Goal: Find specific page/section: Find specific page/section

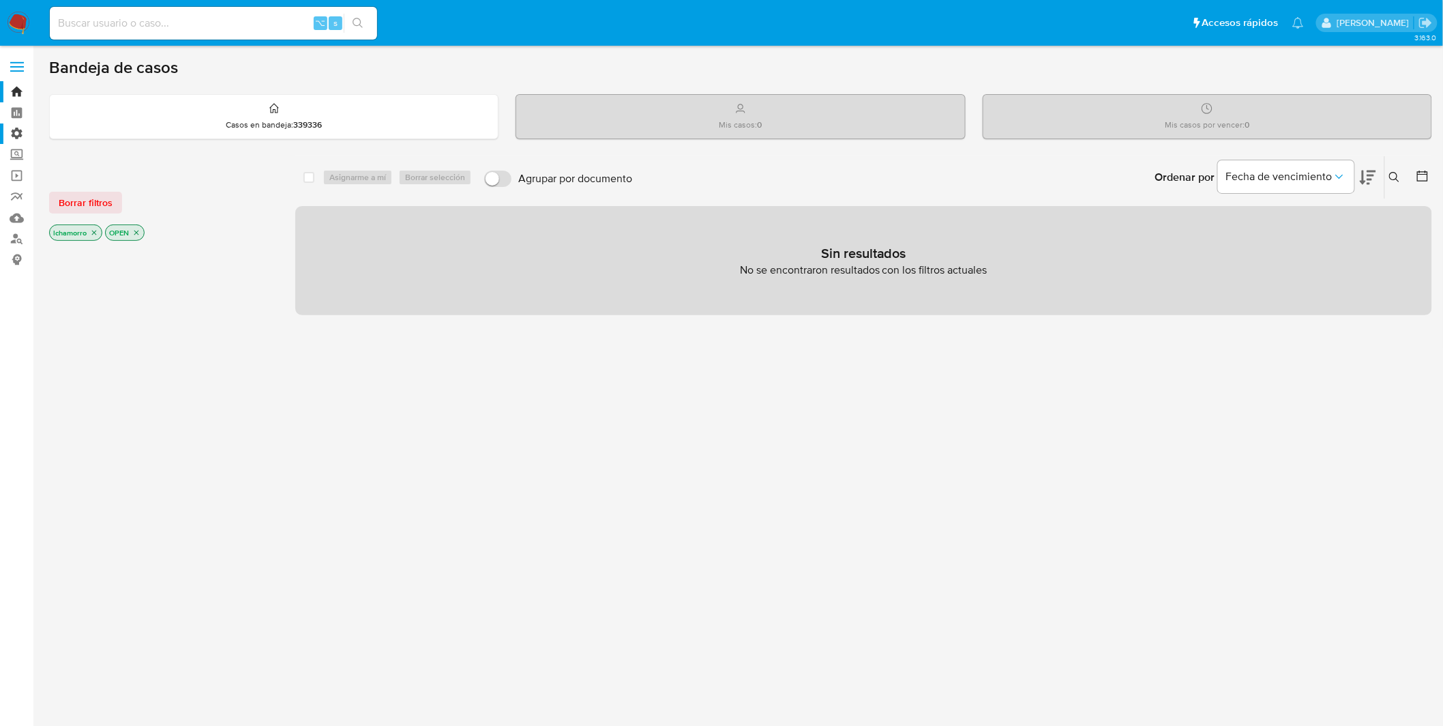
click at [19, 131] on label "Administración" at bounding box center [81, 133] width 162 height 21
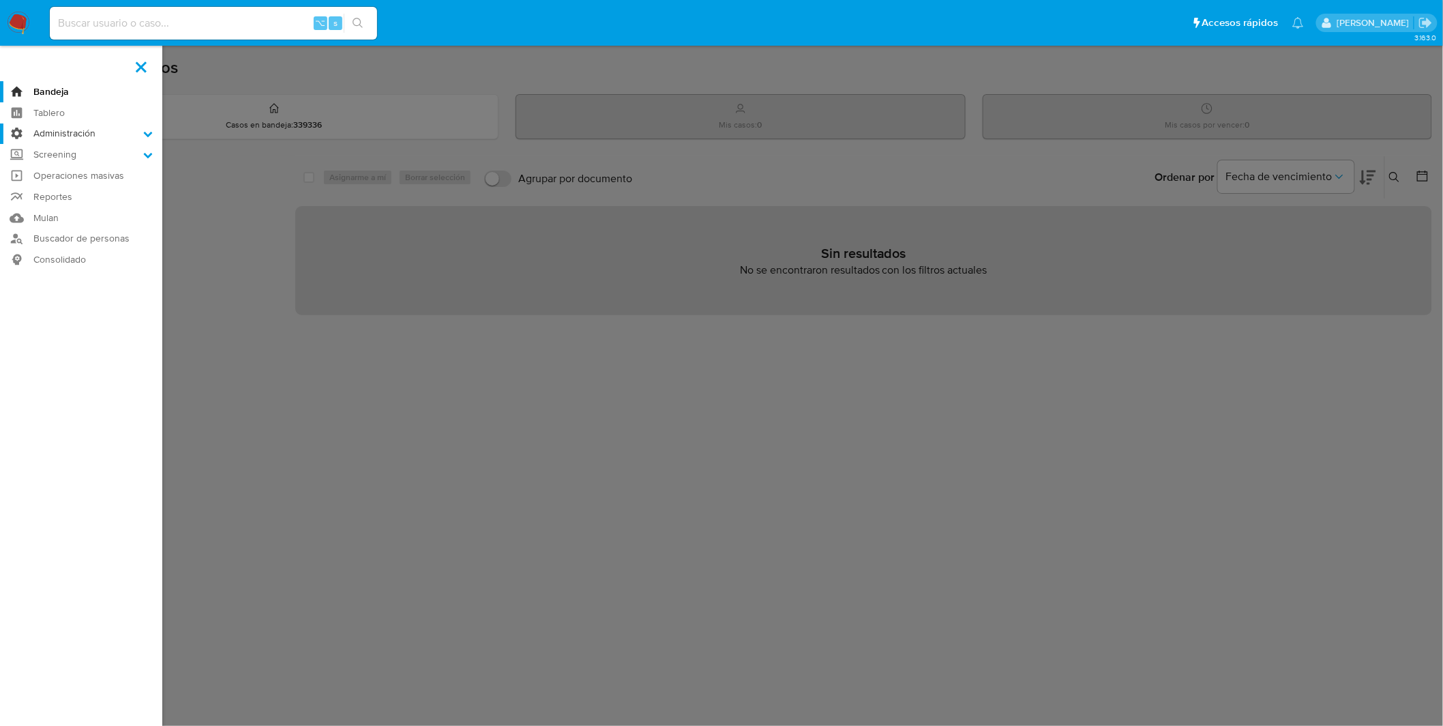
click at [0, 0] on input "Administración" at bounding box center [0, 0] width 0 height 0
click at [38, 145] on link "Reglas" at bounding box center [81, 152] width 162 height 17
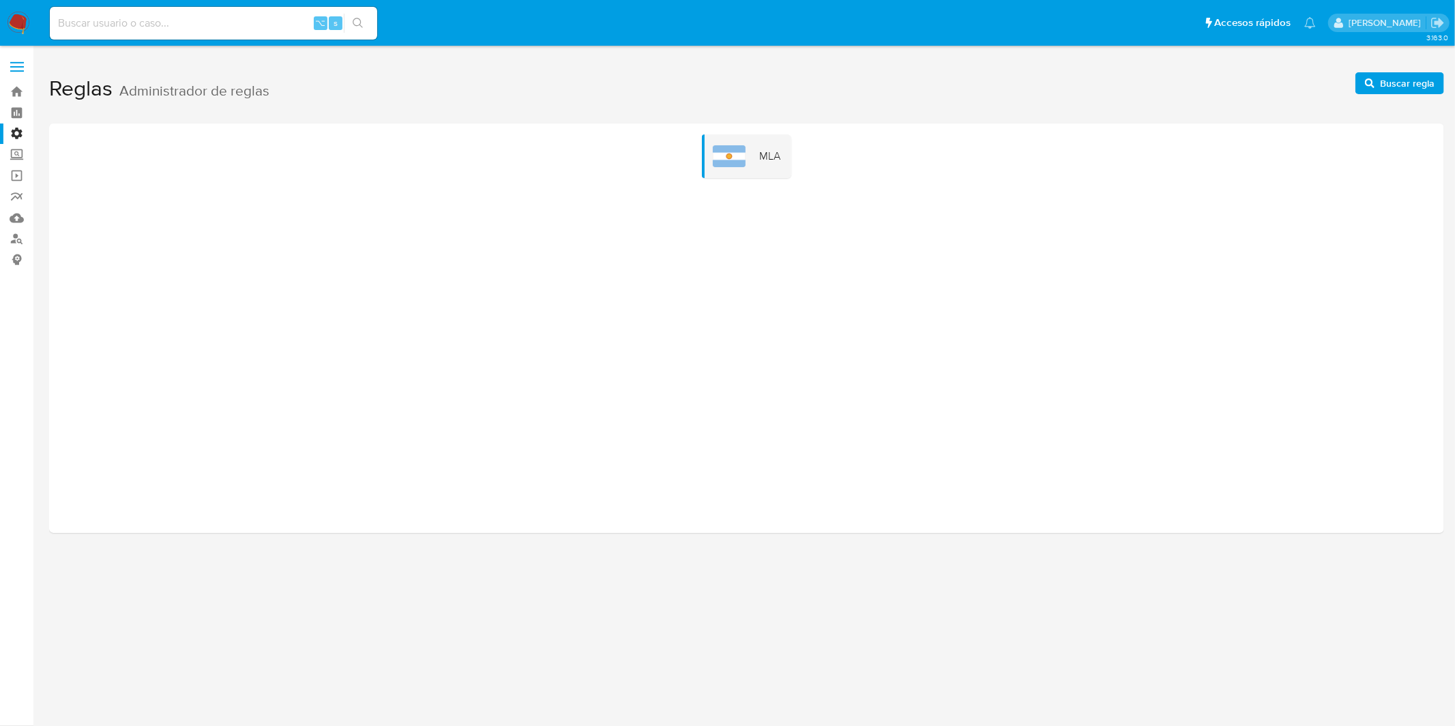
click at [777, 146] on div "MLA" at bounding box center [746, 156] width 89 height 44
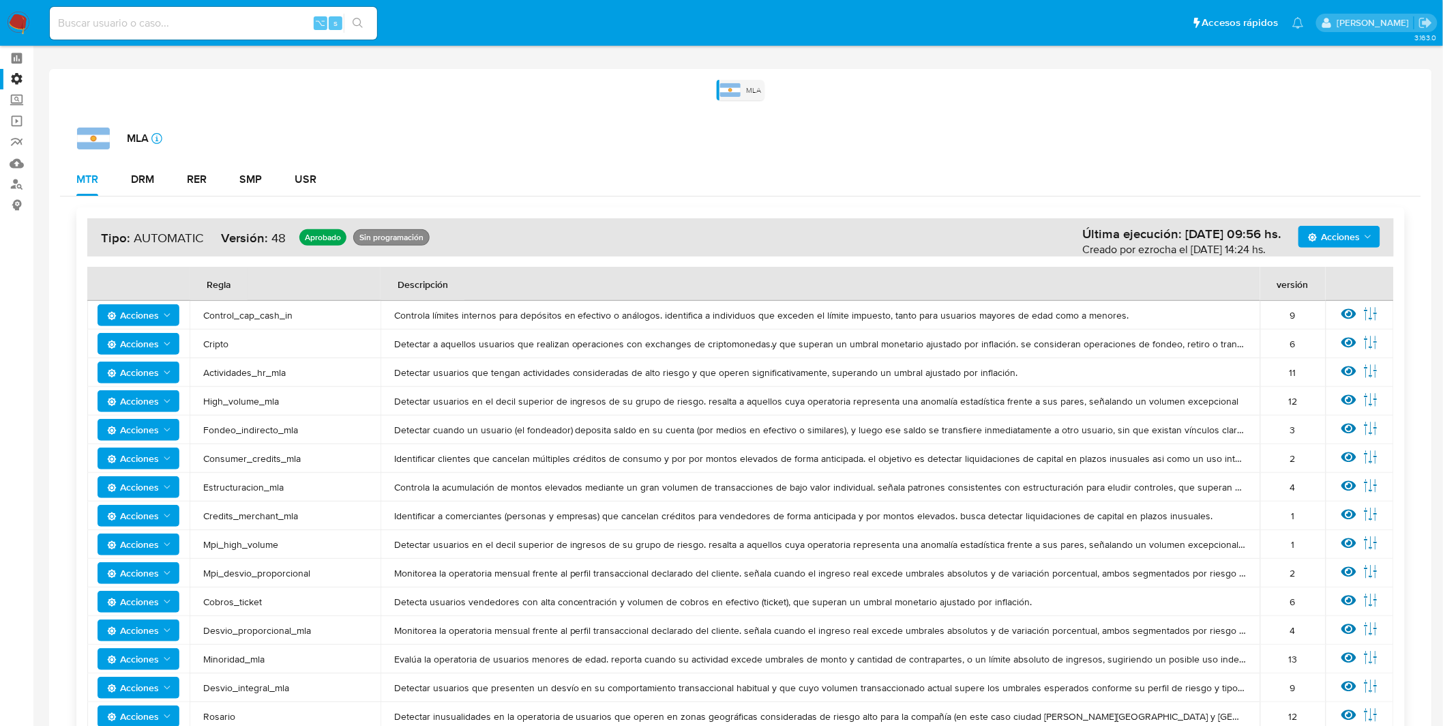
scroll to position [253, 0]
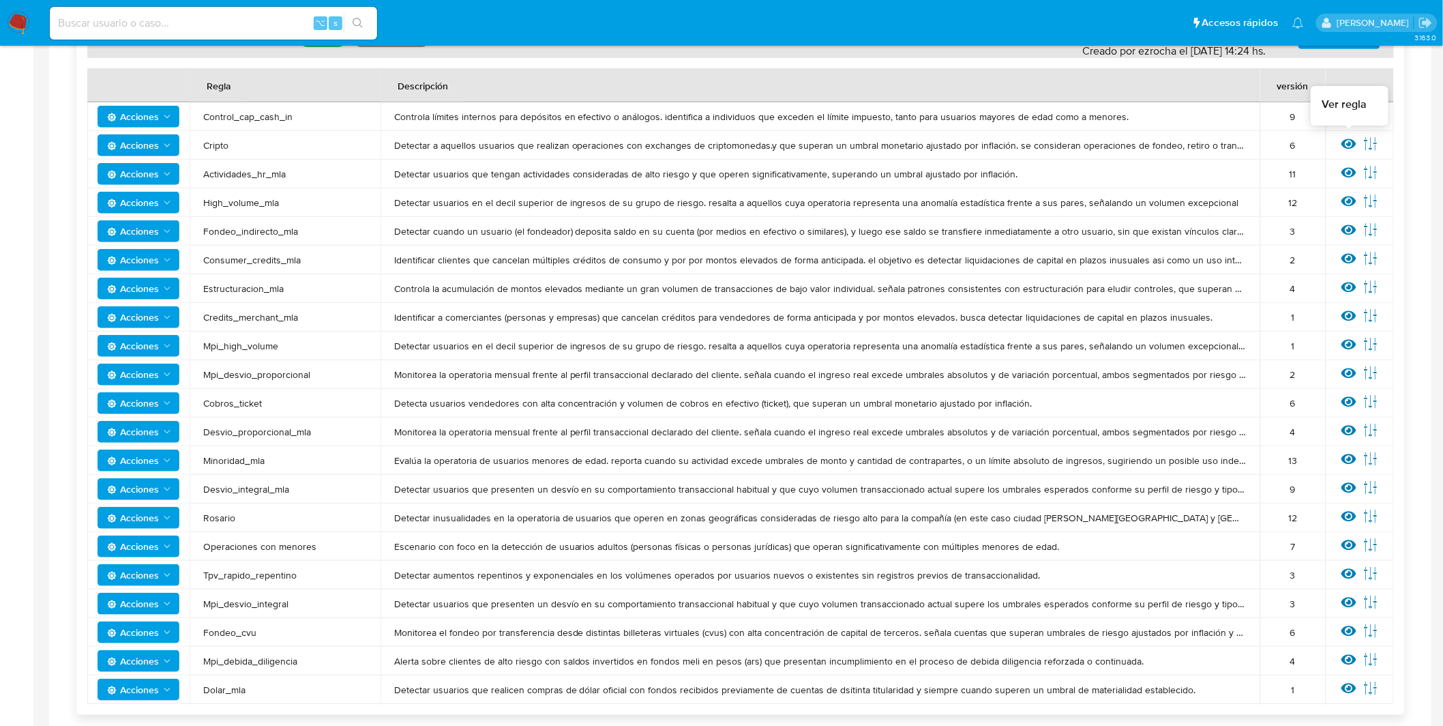
click at [1348, 144] on icon at bounding box center [1348, 144] width 15 height 10
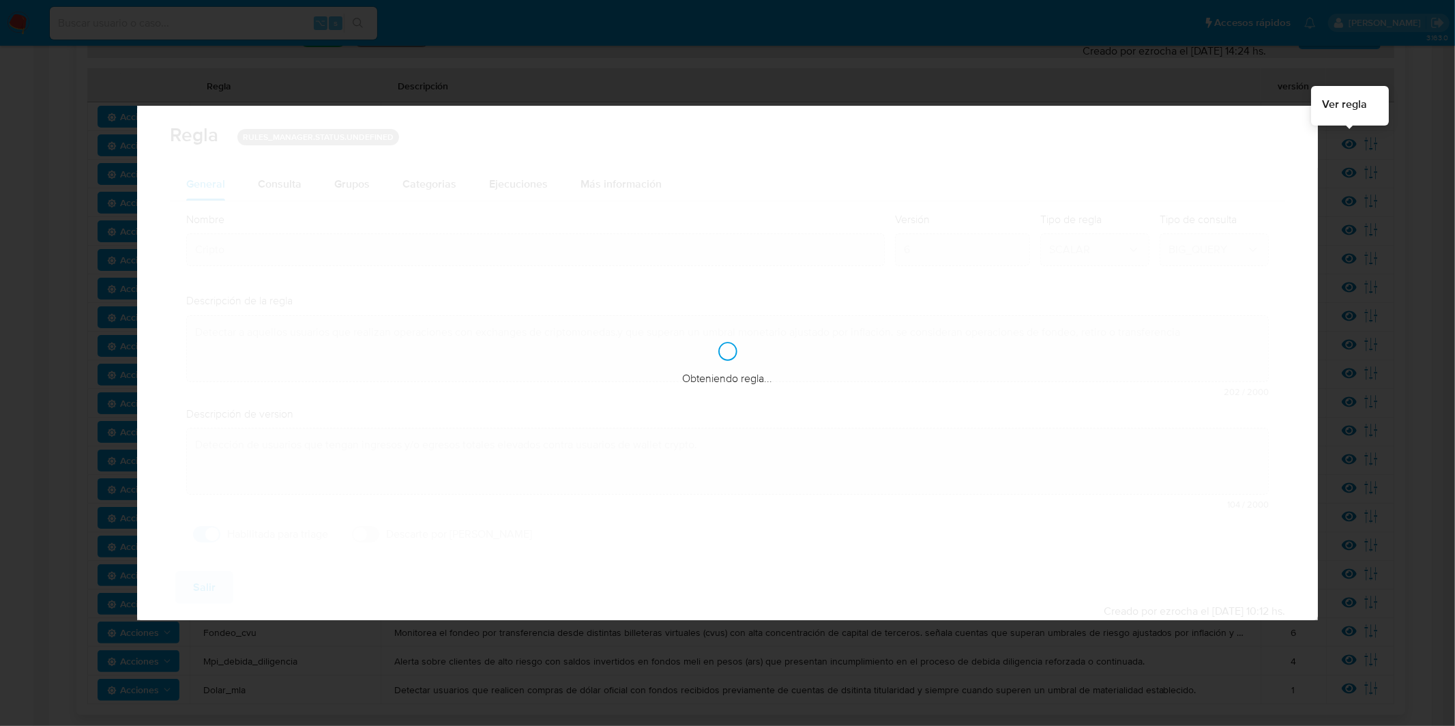
checkbox input "true"
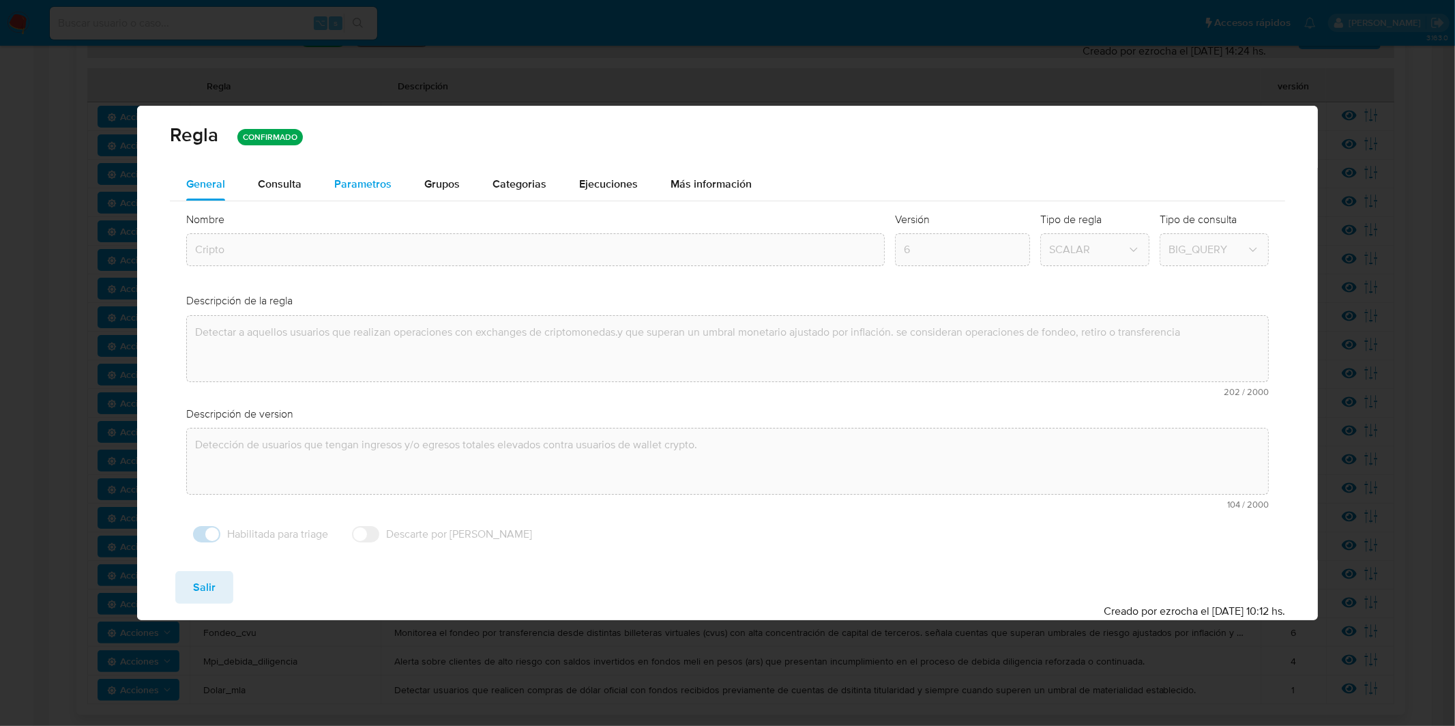
click at [323, 178] on button "Parametros" at bounding box center [363, 184] width 90 height 33
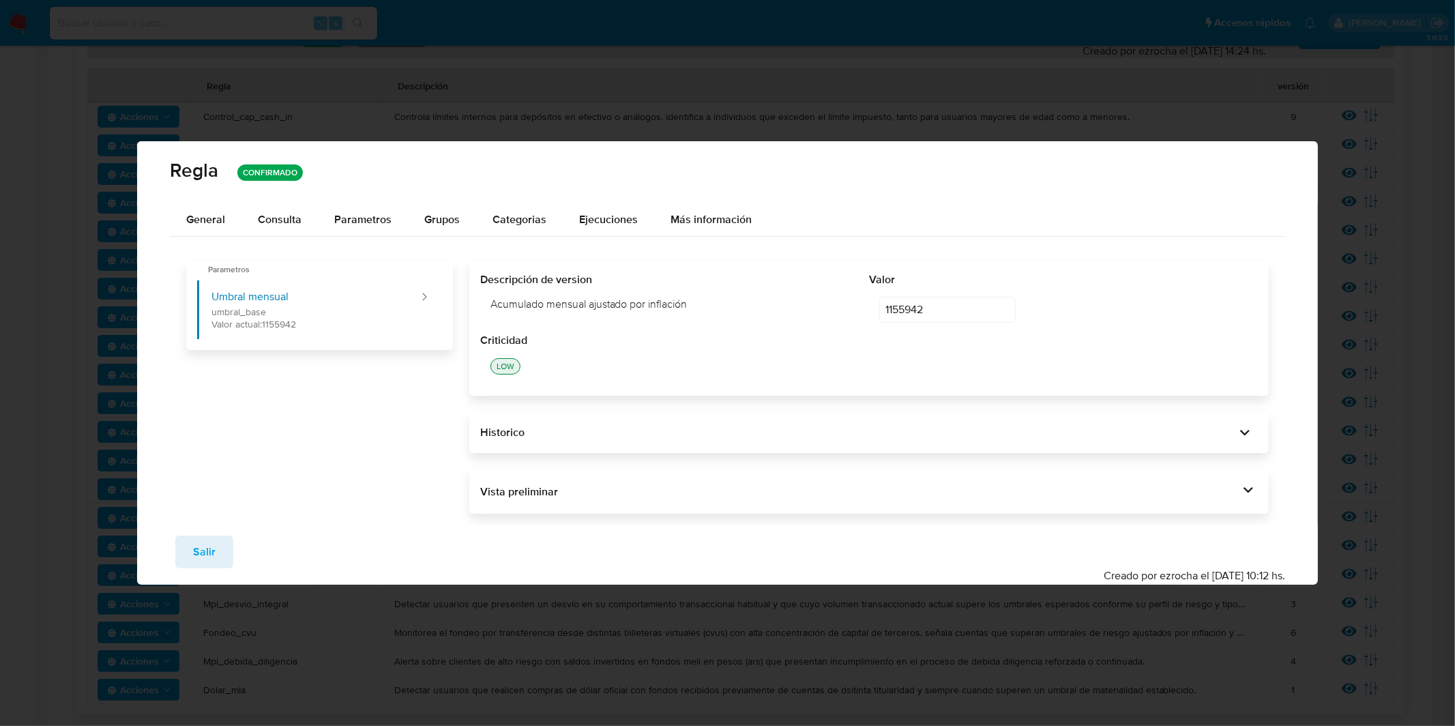
click at [831, 477] on div "Vista preliminar DECLARE UMBRAL_BASE NUMERIC DEFAULT 1155942 ; BEGIN DECLARE cr…" at bounding box center [869, 491] width 800 height 45
drag, startPoint x: 831, startPoint y: 484, endPoint x: 893, endPoint y: 489, distance: 61.6
click at [831, 484] on div "Vista preliminar" at bounding box center [859, 491] width 759 height 15
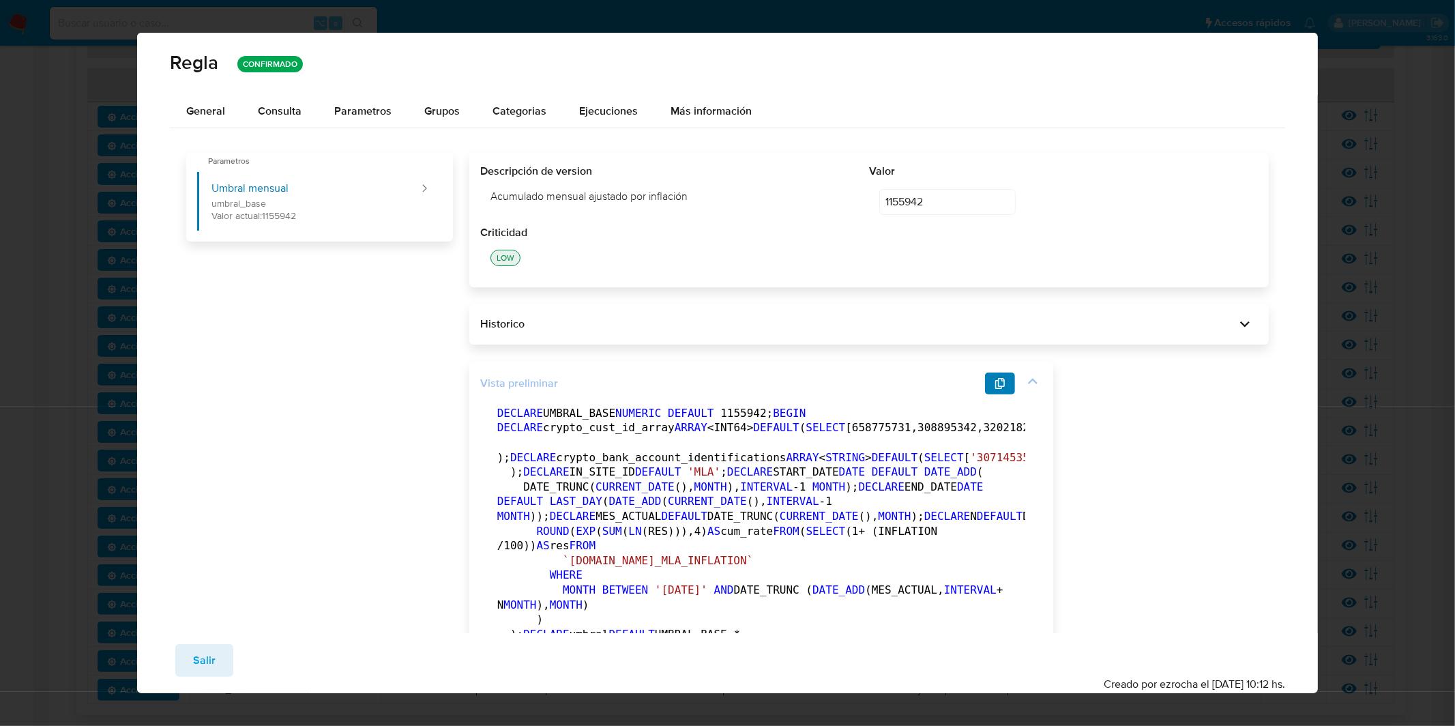
click at [994, 383] on icon "button" at bounding box center [999, 383] width 11 height 11
click at [55, 89] on div "Regla CONFIRMADO General Consulta Parametros Evidencias Grupos Categorias Ejecu…" at bounding box center [727, 363] width 1455 height 726
click at [201, 672] on span "Salir" at bounding box center [204, 660] width 23 height 30
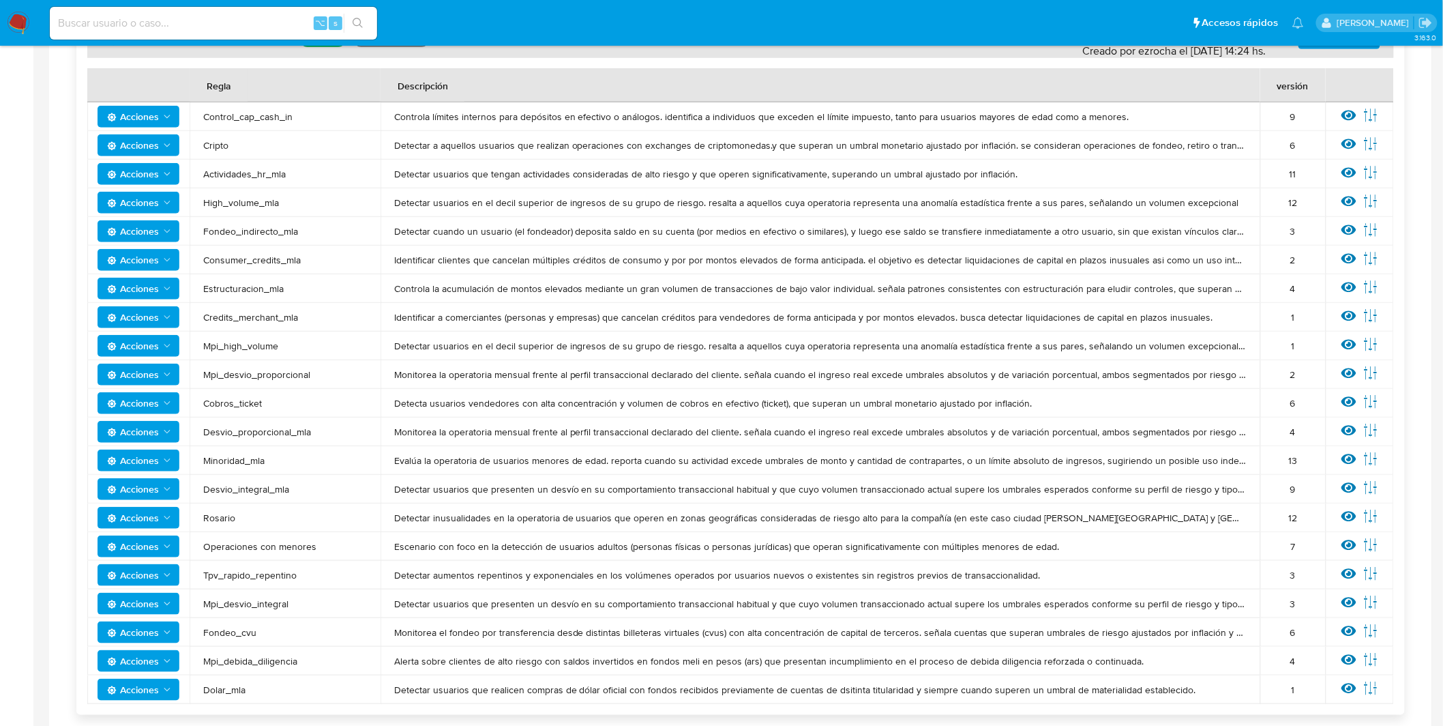
click at [37, 35] on nav "Pausado Ver notificaciones ⌥ s Accesos rápidos Presiona las siguientes teclas p…" at bounding box center [721, 23] width 1443 height 46
click at [29, 23] on img at bounding box center [18, 23] width 23 height 23
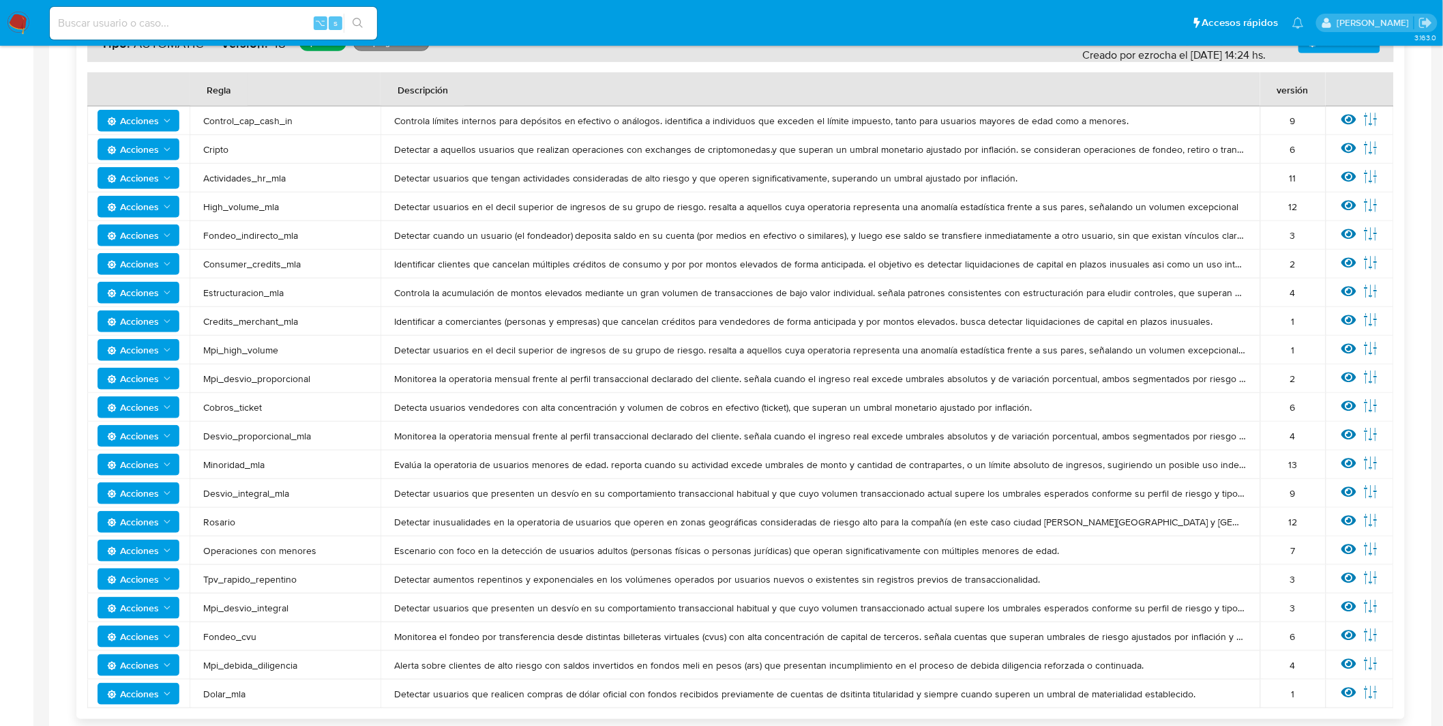
scroll to position [247, 0]
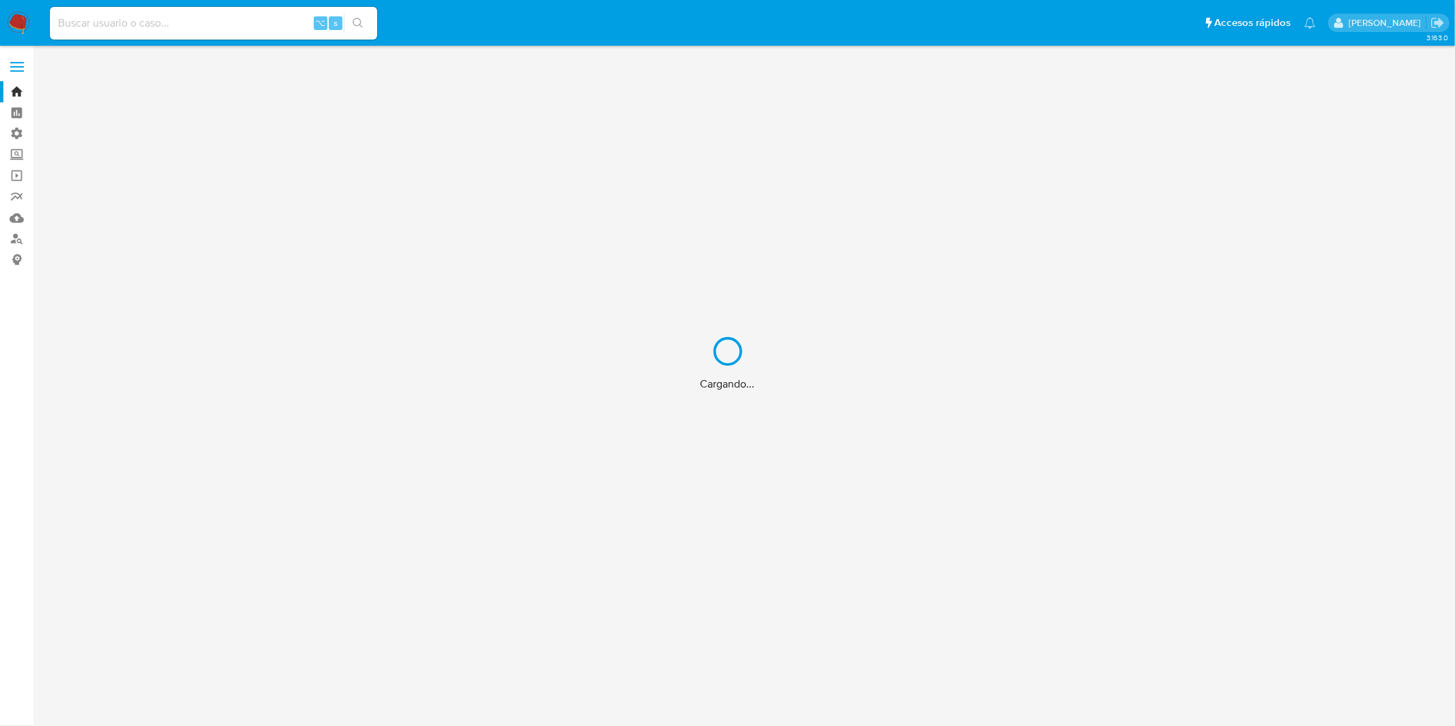
click at [130, 22] on div "Cargando..." at bounding box center [727, 363] width 1455 height 726
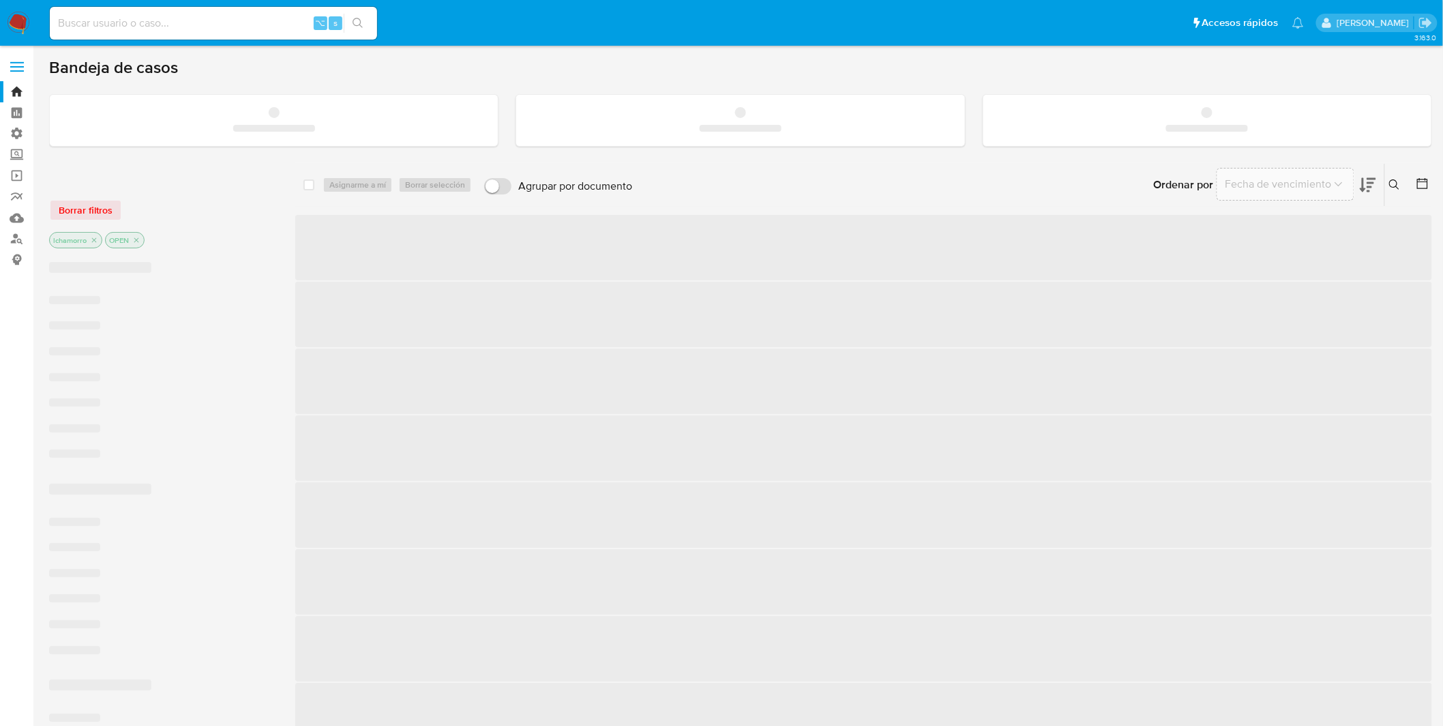
click at [132, 23] on input at bounding box center [213, 23] width 327 height 18
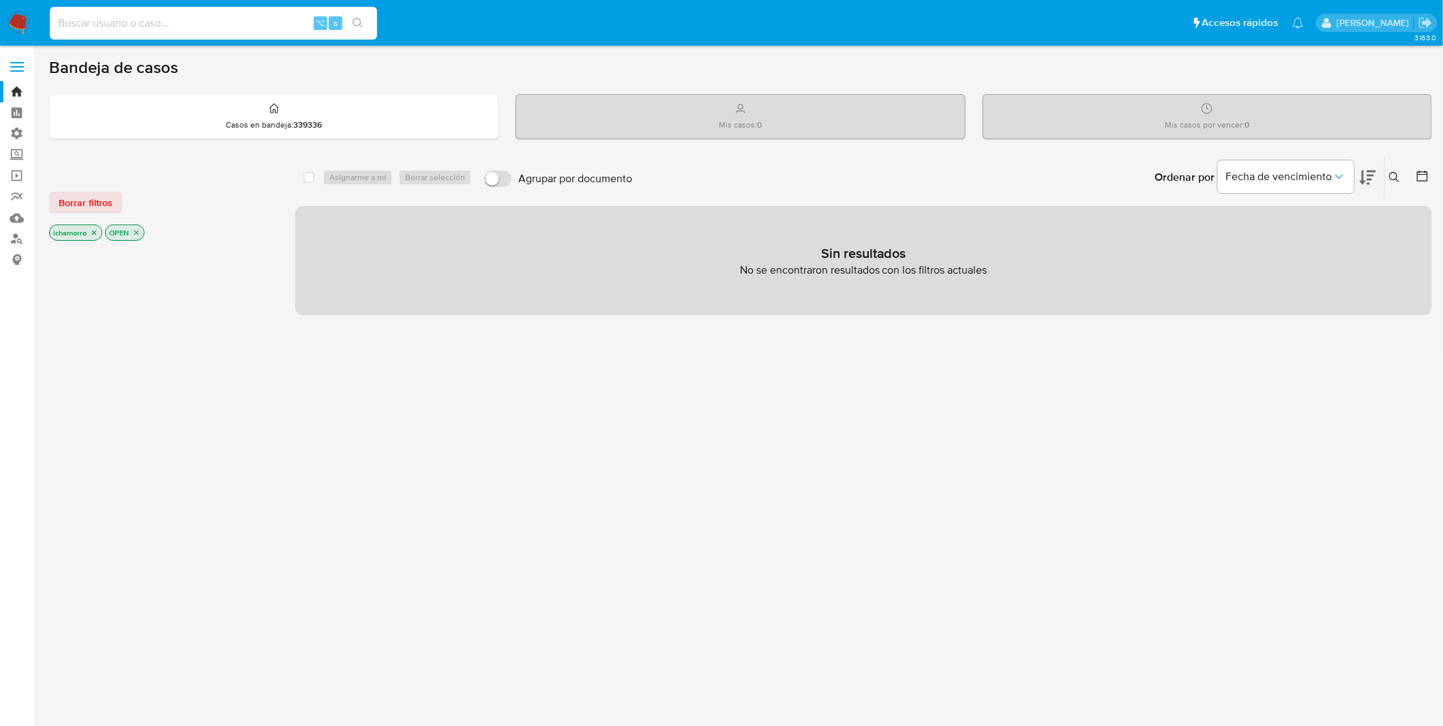
paste input "2439475785"
type input "2439475785"
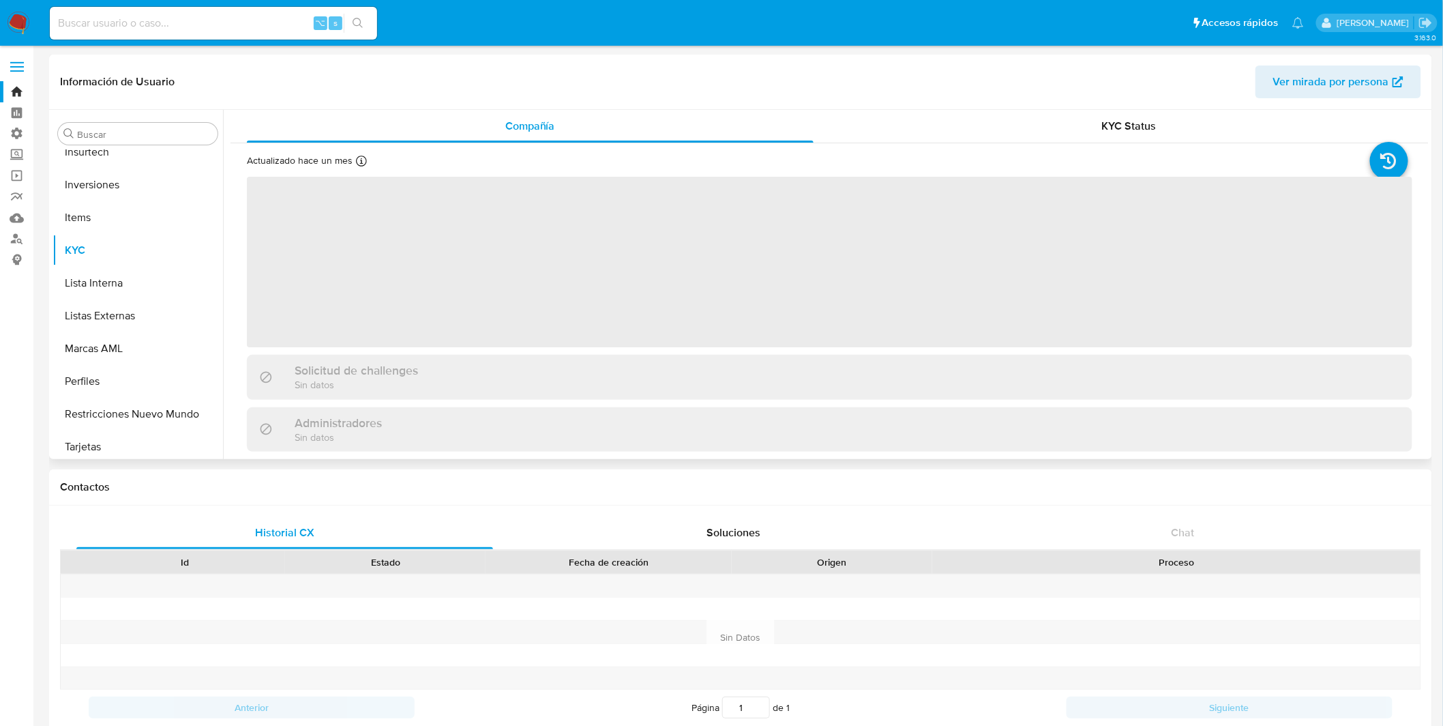
scroll to position [739, 0]
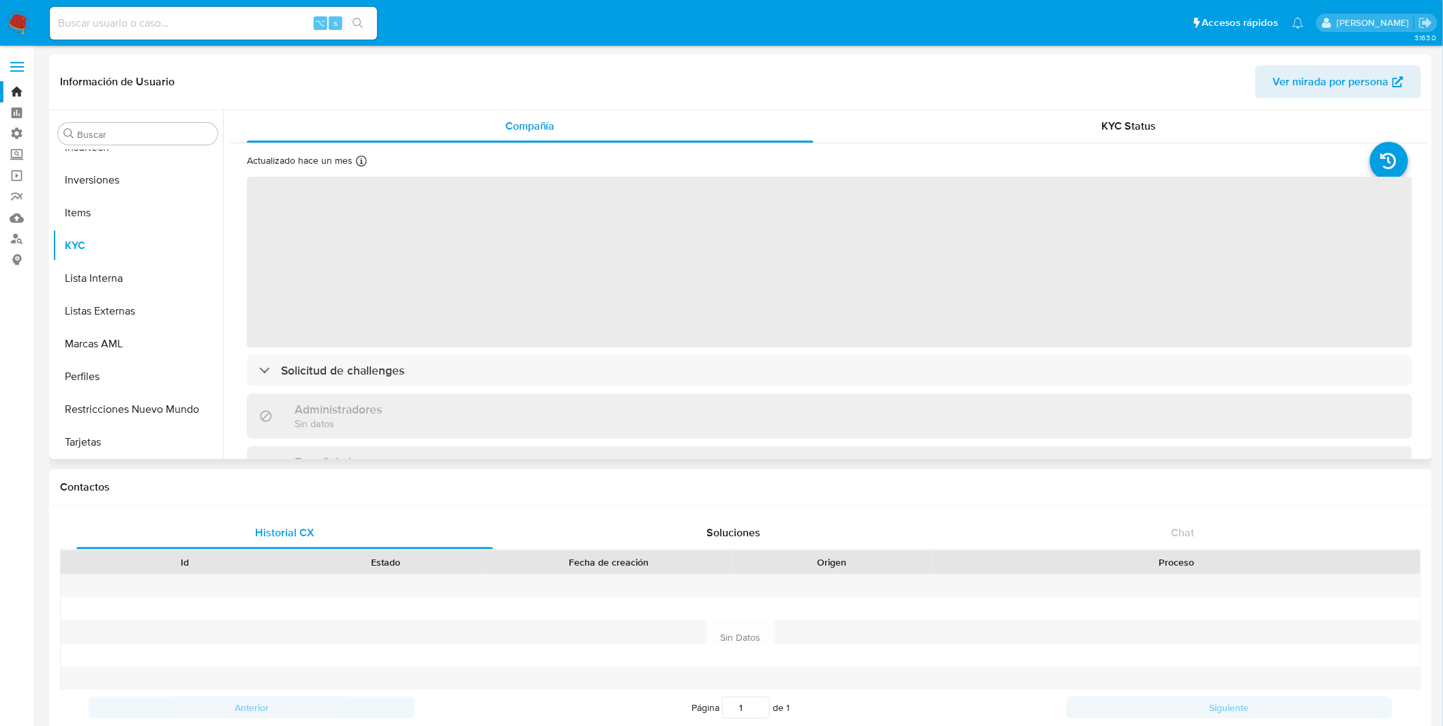
select select "10"
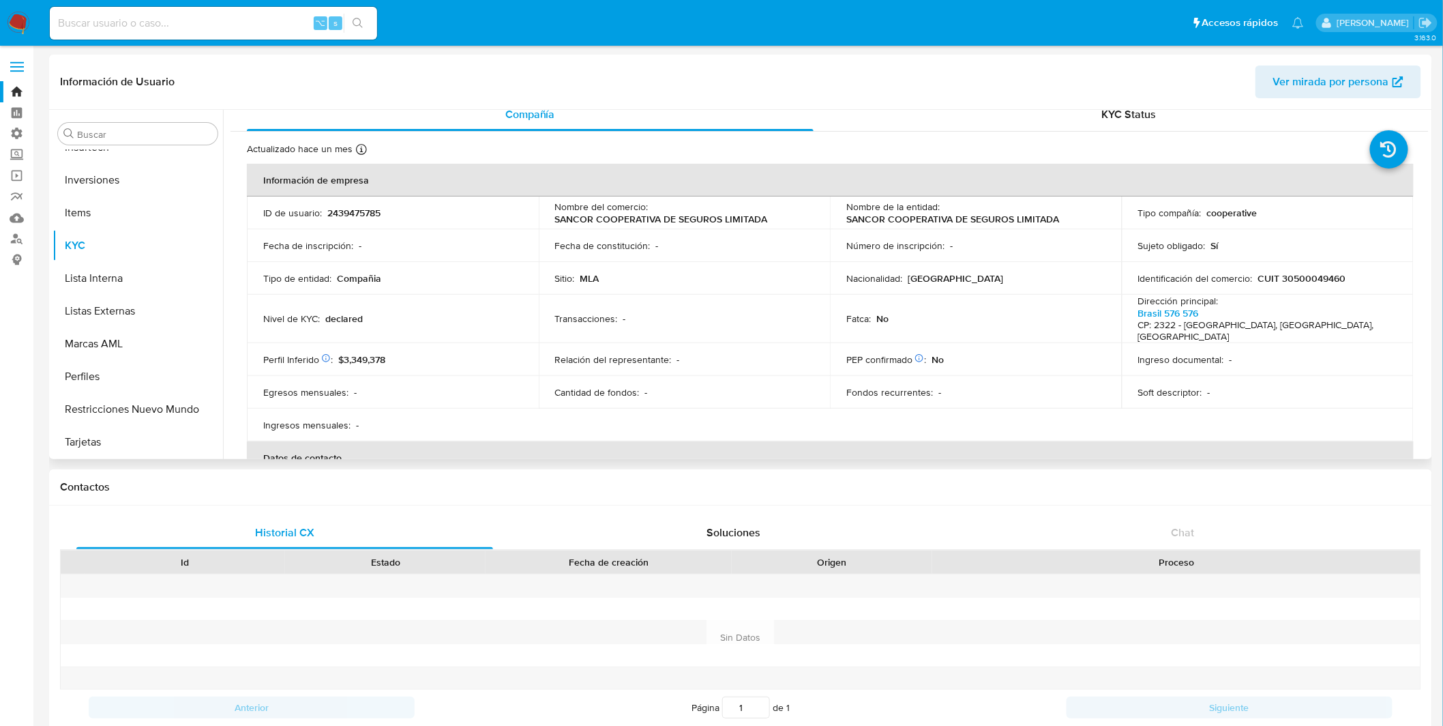
scroll to position [0, 0]
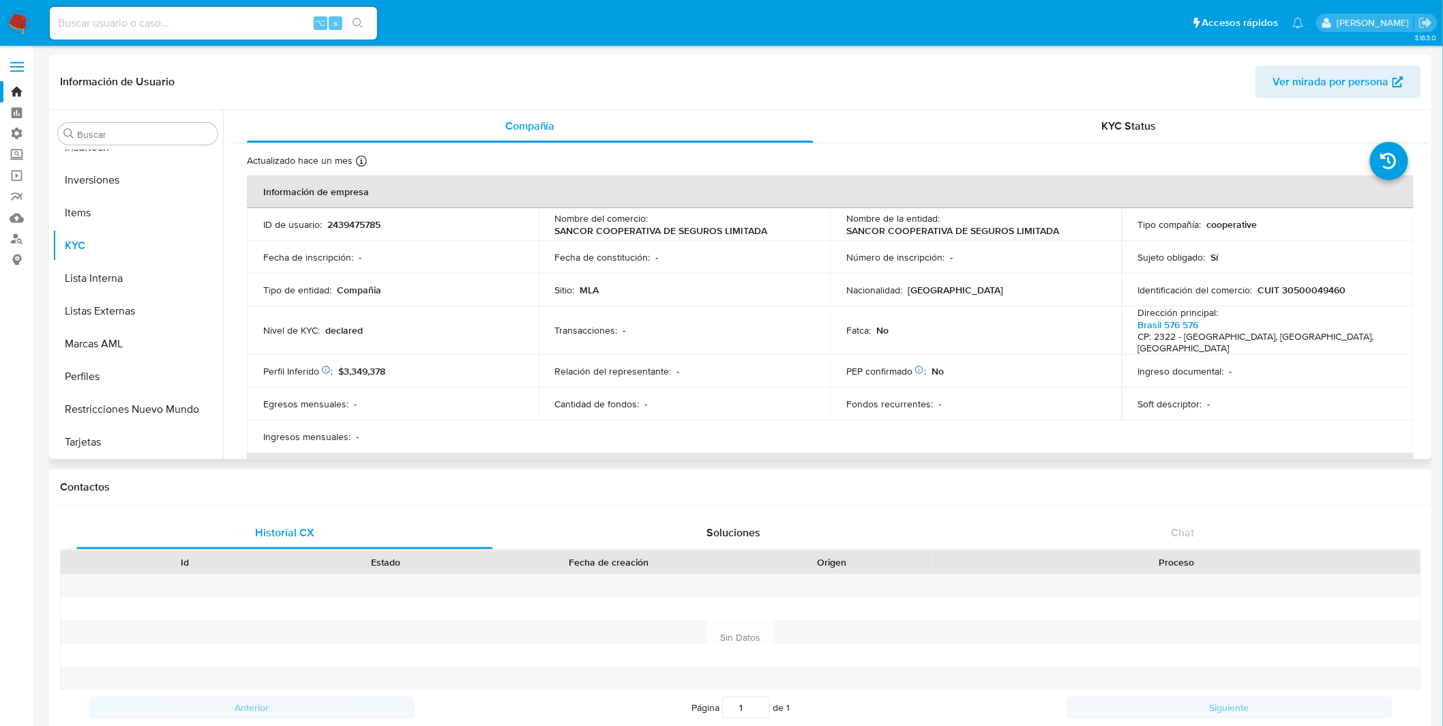
click at [615, 252] on p "Fecha de constitución :" at bounding box center [602, 257] width 95 height 12
drag, startPoint x: 558, startPoint y: 233, endPoint x: 769, endPoint y: 233, distance: 211.4
click at [769, 233] on td "Nombre del comercio : SANCOR COOPERATIVA DE SEGUROS LIMITADA" at bounding box center [685, 224] width 292 height 33
copy p "SANCOR COOPERATIVA DE SEGUROS LIMITADA"
